Goal: Information Seeking & Learning: Learn about a topic

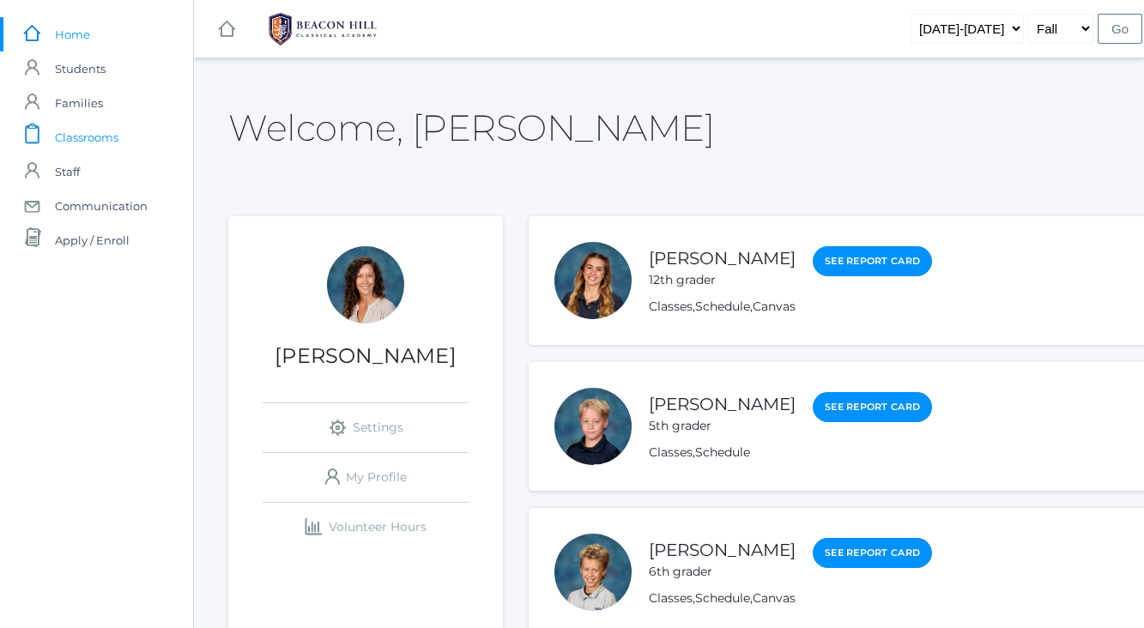
click at [90, 136] on span "Classrooms" at bounding box center [87, 137] width 64 height 34
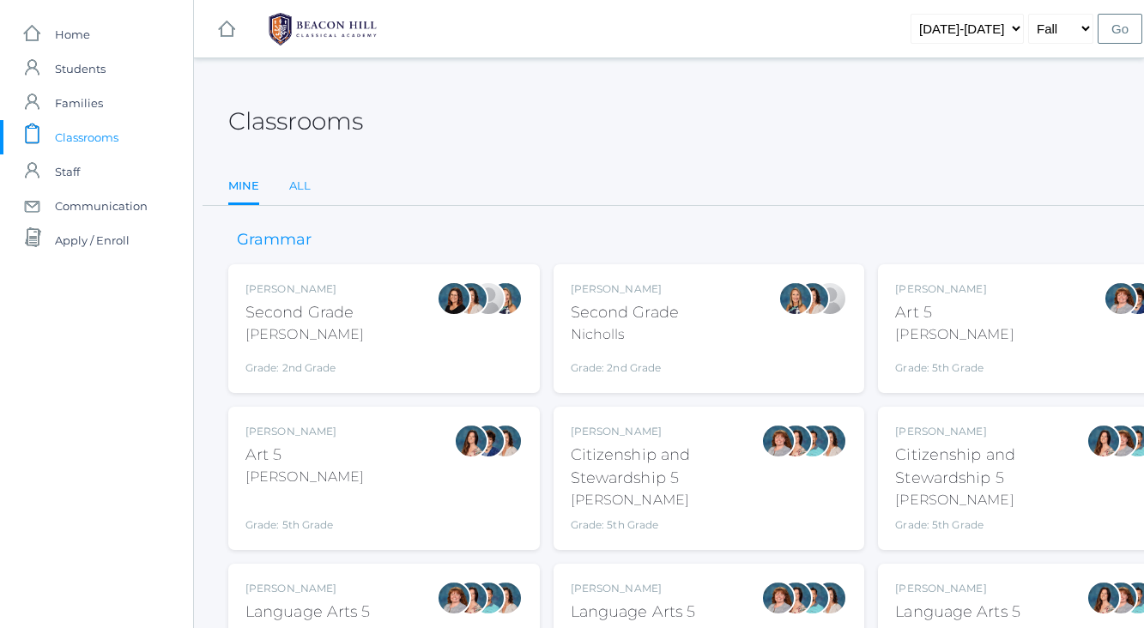
click at [297, 185] on link "All" at bounding box center [299, 186] width 21 height 34
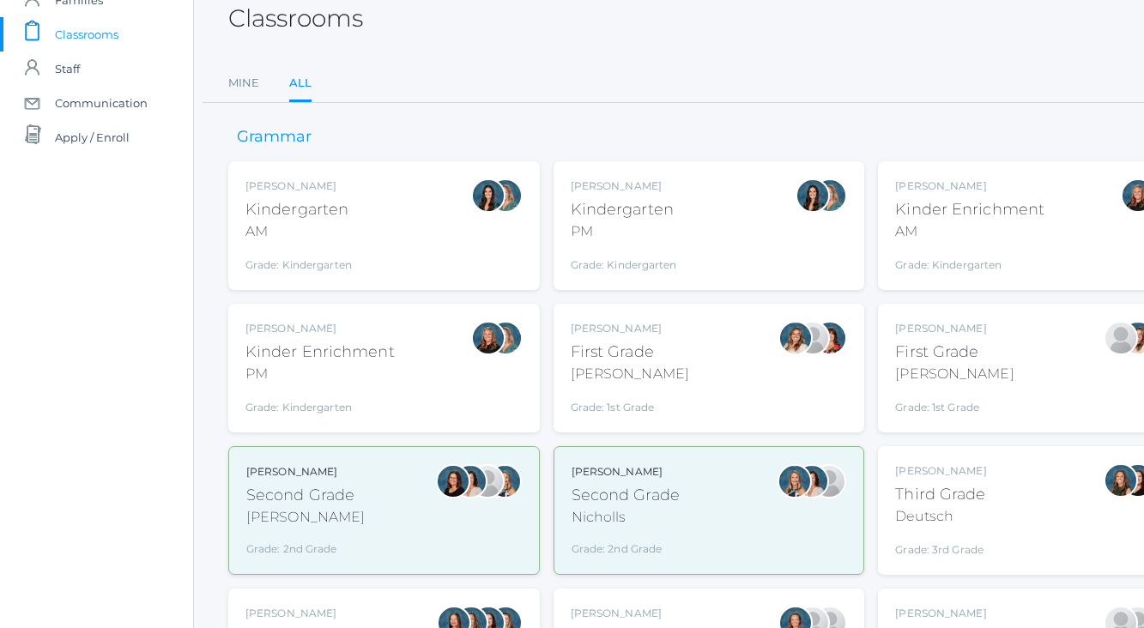
scroll to position [112, 0]
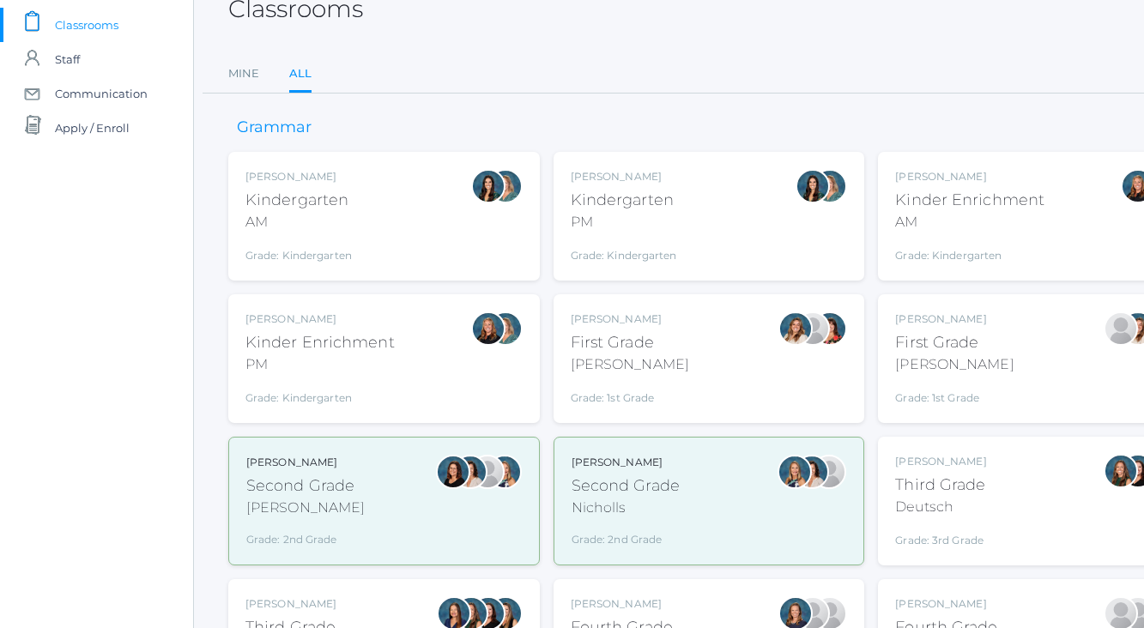
click at [1027, 347] on div "Jaimie Watson First Grade Watson Grade: 1st Grade 01LA" at bounding box center [1033, 359] width 277 height 94
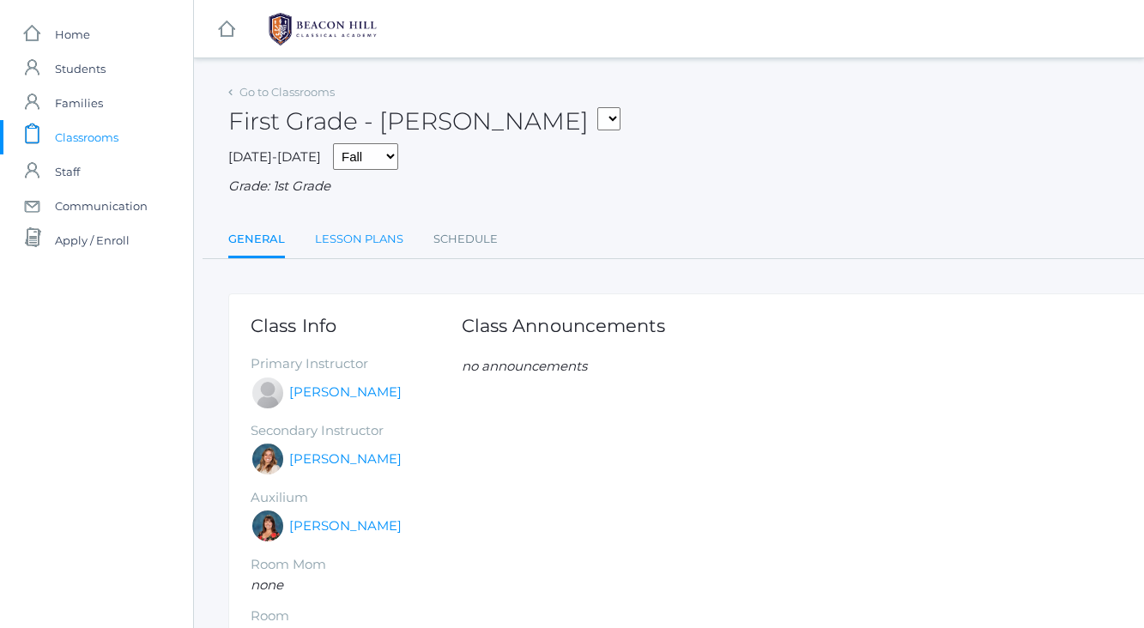
click at [377, 239] on link "Lesson Plans" at bounding box center [359, 239] width 88 height 34
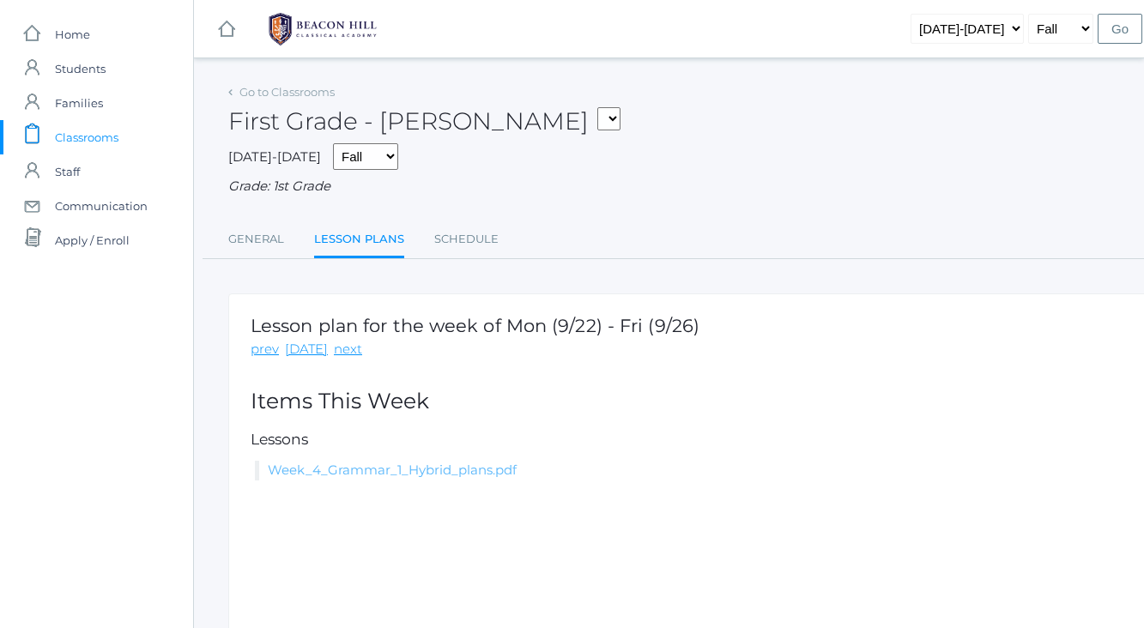
click at [334, 470] on link "Week_4_Grammar_1_Hybrid_plans.pdf" at bounding box center [392, 470] width 249 height 16
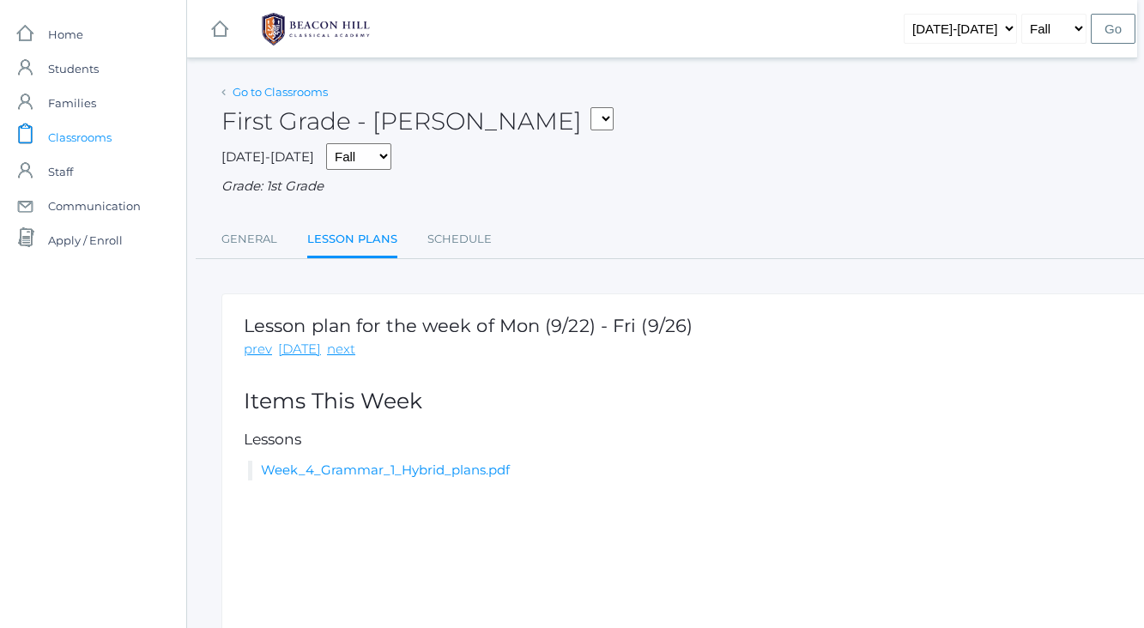
click at [266, 94] on link "Go to Classrooms" at bounding box center [280, 92] width 95 height 14
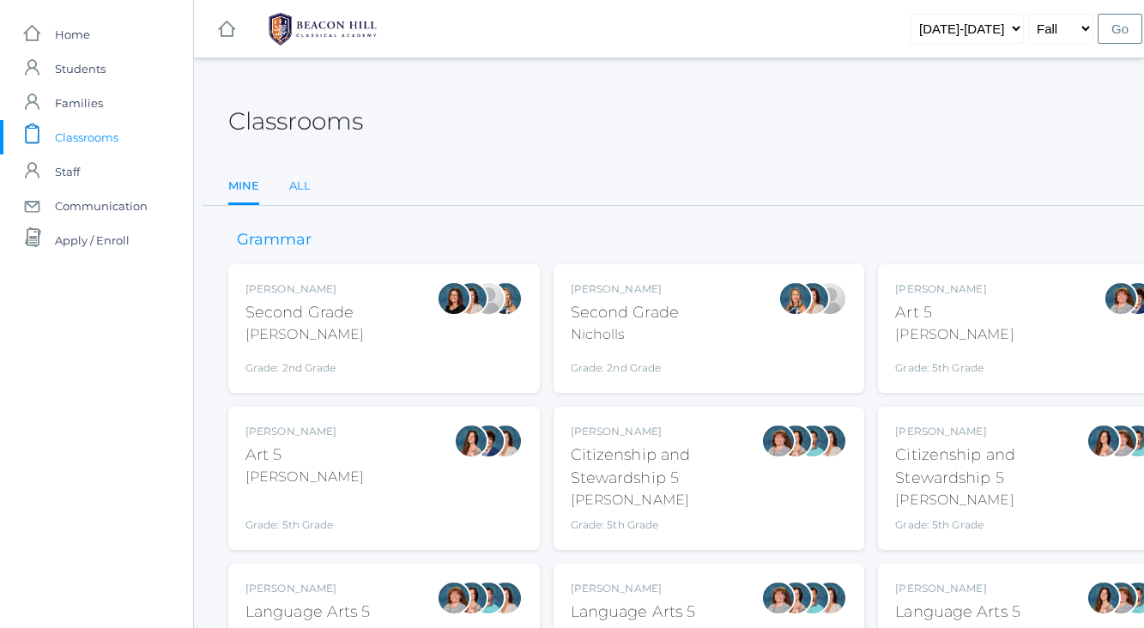
click at [304, 186] on link "All" at bounding box center [299, 186] width 21 height 34
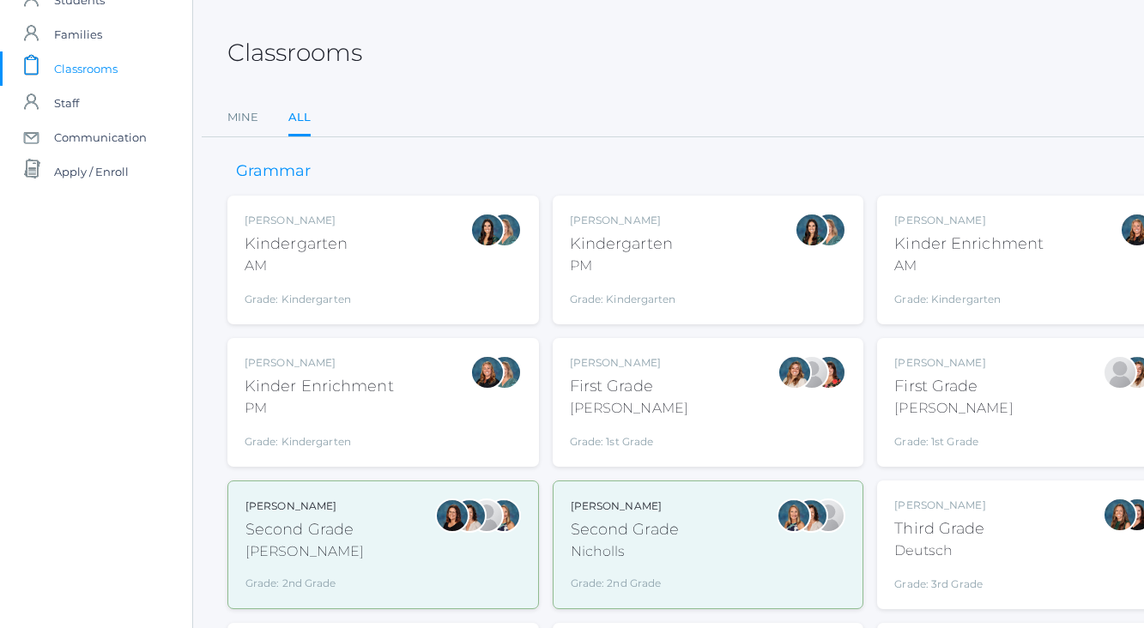
scroll to position [72, 1]
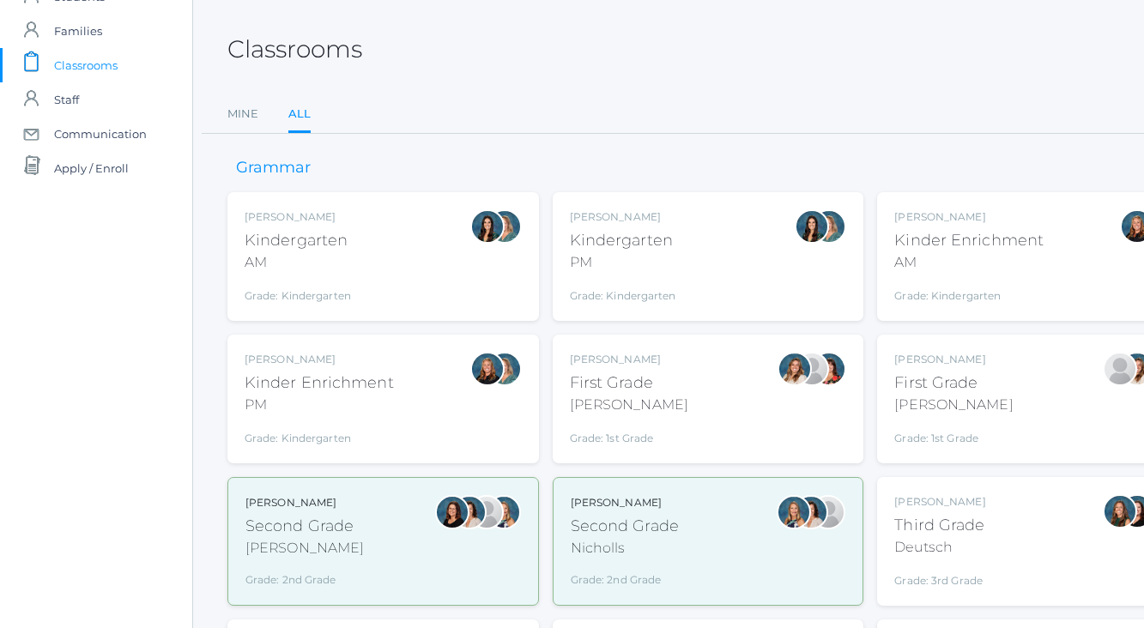
click at [651, 372] on div "First Grade" at bounding box center [629, 383] width 118 height 23
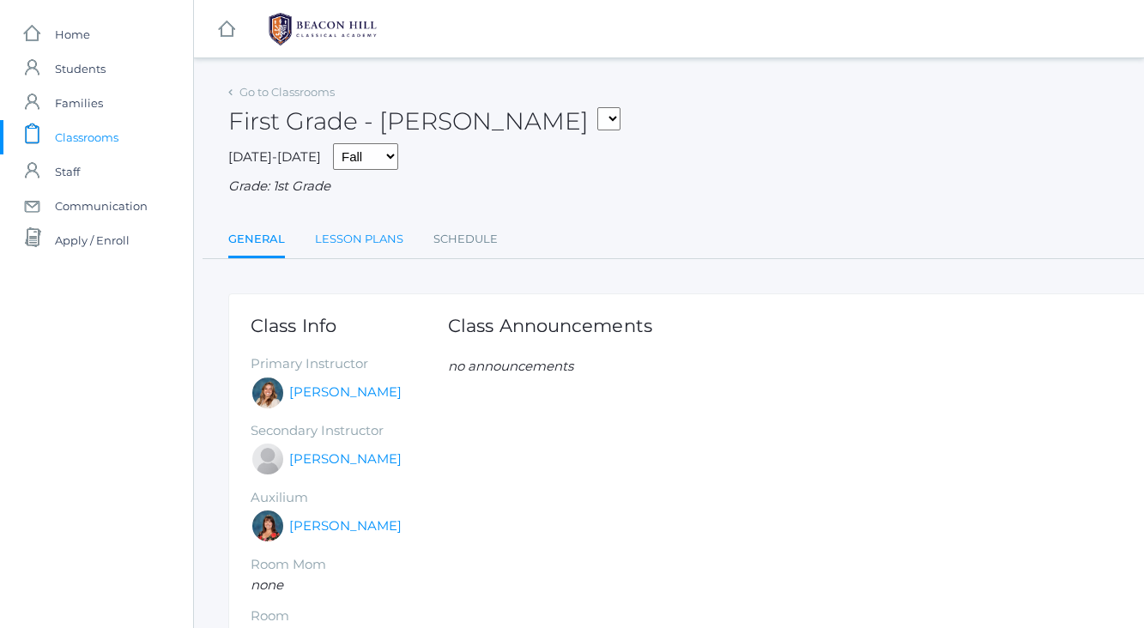
click at [361, 241] on link "Lesson Plans" at bounding box center [359, 239] width 88 height 34
